Goal: Task Accomplishment & Management: Manage account settings

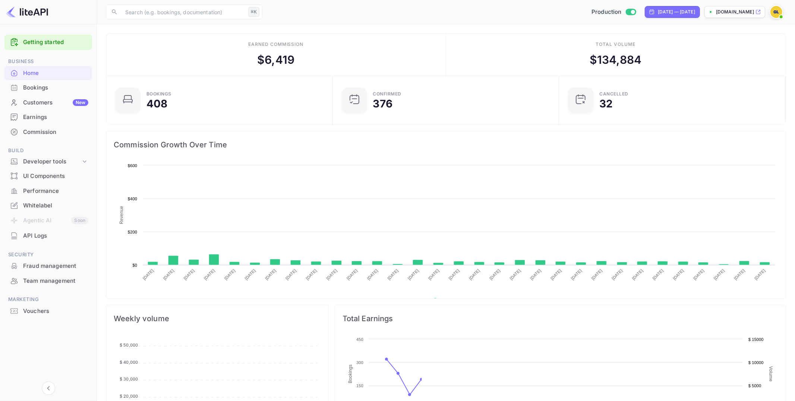
scroll to position [121, 222]
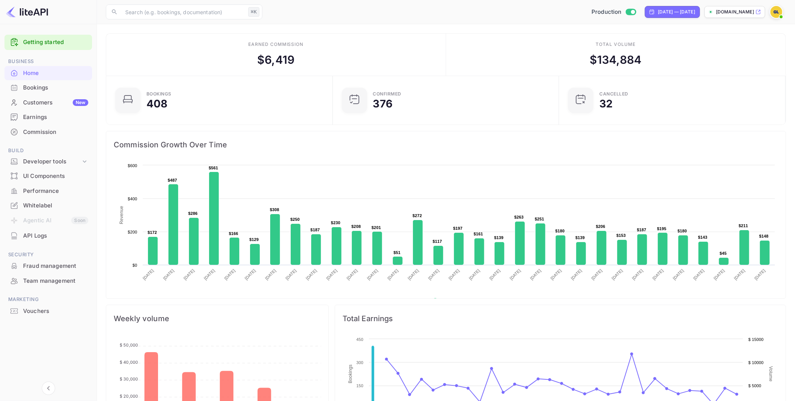
click at [55, 128] on div "Commission" at bounding box center [55, 132] width 65 height 9
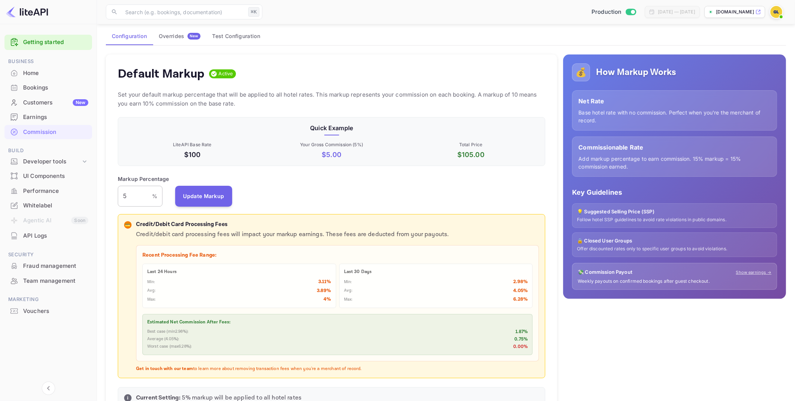
scroll to position [45, 0]
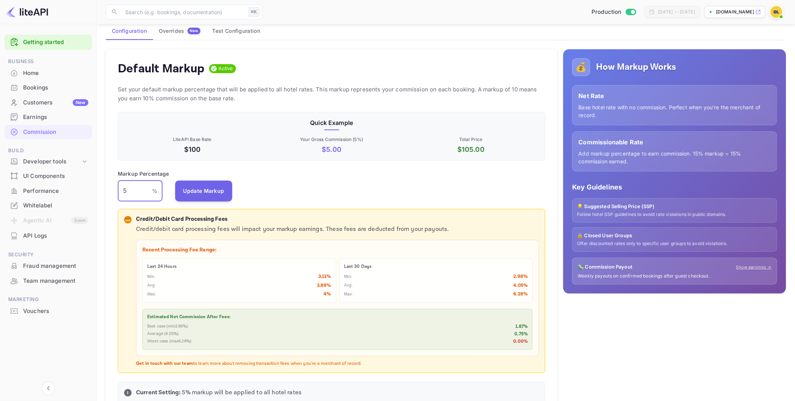
drag, startPoint x: 128, startPoint y: 189, endPoint x: 118, endPoint y: 188, distance: 10.1
click at [118, 188] on input "5" at bounding box center [135, 190] width 34 height 21
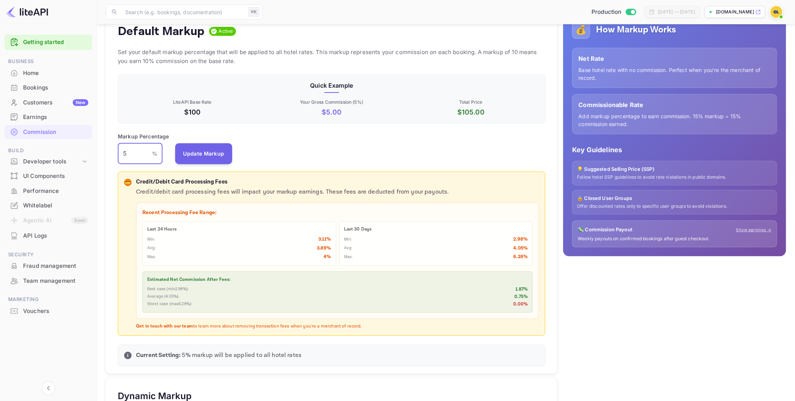
scroll to position [82, 0]
click at [38, 118] on div "Earnings" at bounding box center [55, 117] width 65 height 9
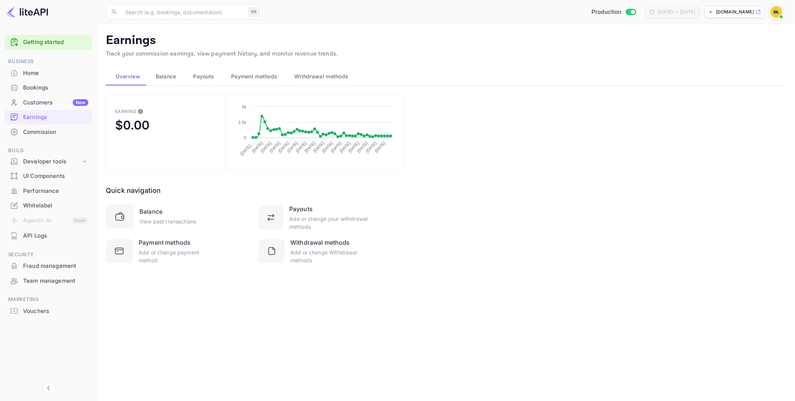
click at [203, 79] on span "Payouts" at bounding box center [203, 76] width 21 height 9
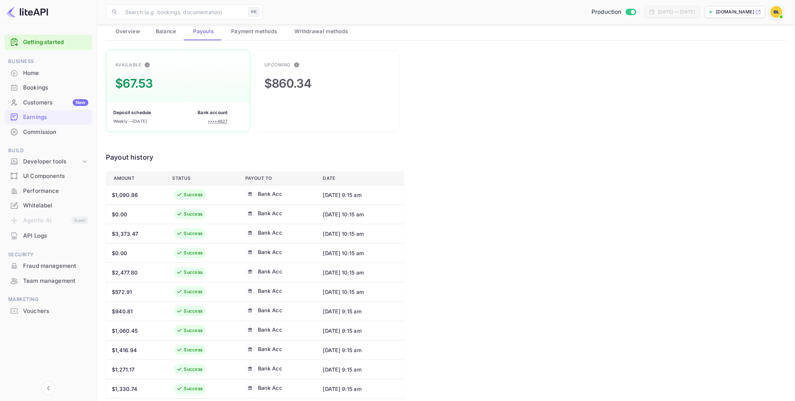
scroll to position [81, 0]
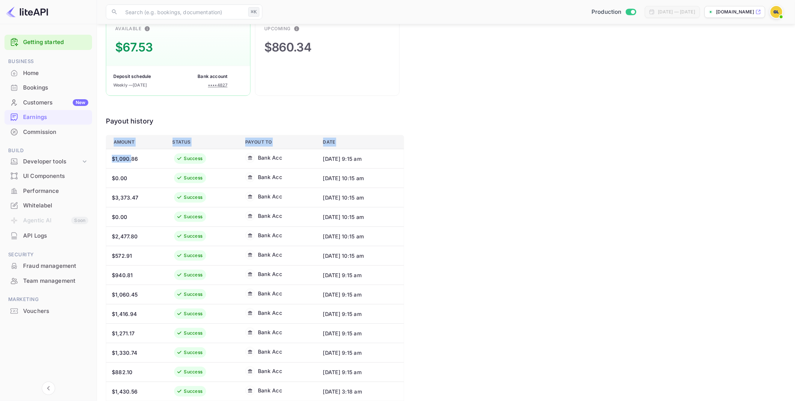
drag, startPoint x: 103, startPoint y: 156, endPoint x: 112, endPoint y: 159, distance: 9.4
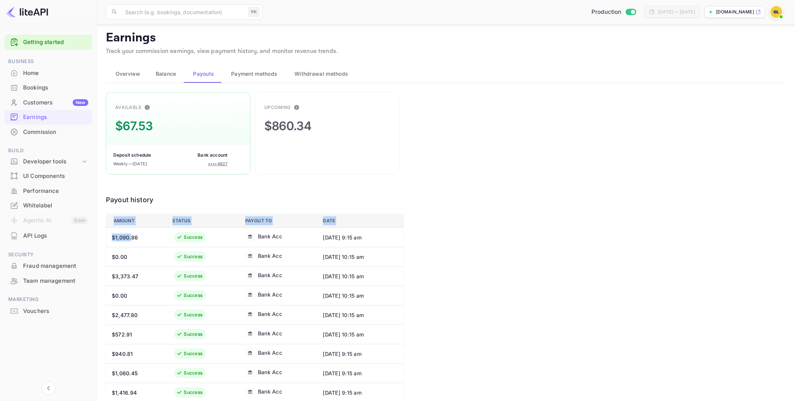
scroll to position [0, 0]
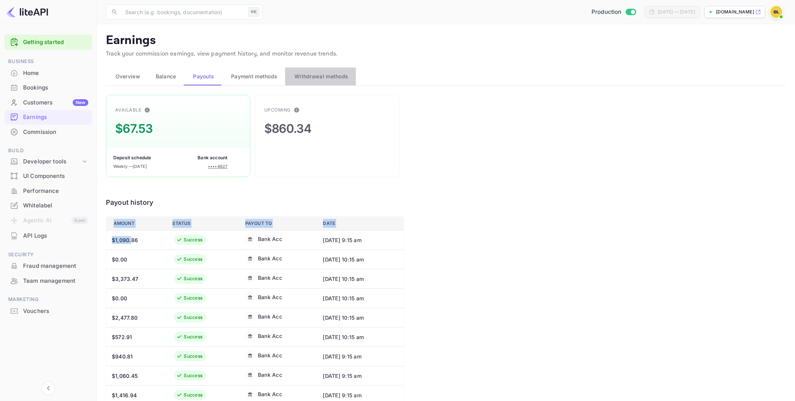
click at [331, 79] on span "Withdrawal methods" at bounding box center [322, 76] width 54 height 9
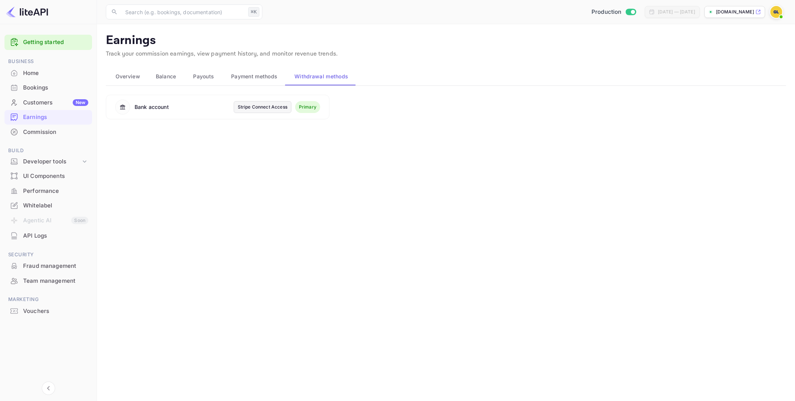
click at [164, 75] on span "Balance" at bounding box center [166, 76] width 21 height 9
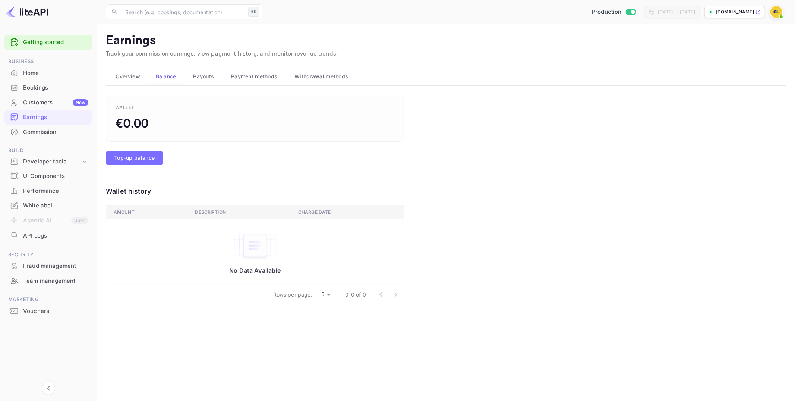
click at [777, 12] on img at bounding box center [777, 12] width 12 height 12
click at [730, 85] on div "Logout" at bounding box center [741, 77] width 86 height 18
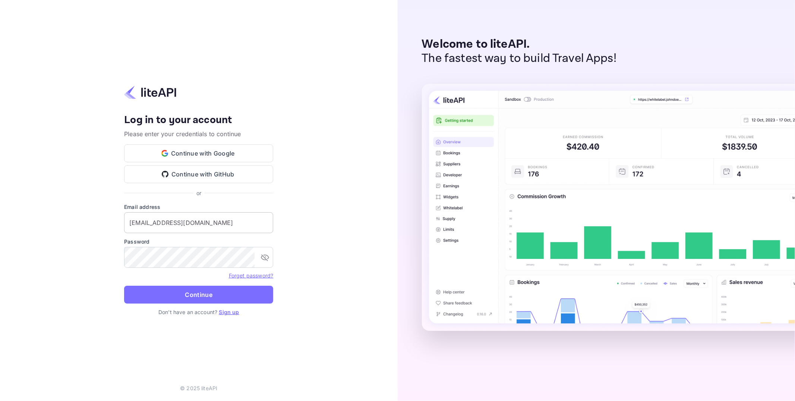
click at [180, 222] on input "[EMAIL_ADDRESS][DOMAIN_NAME]" at bounding box center [198, 222] width 149 height 21
type input "[PERSON_NAME][EMAIL_ADDRESS][DOMAIN_NAME]"
click at [162, 302] on button "Continue" at bounding box center [198, 295] width 149 height 18
